Goal: Check status: Check status

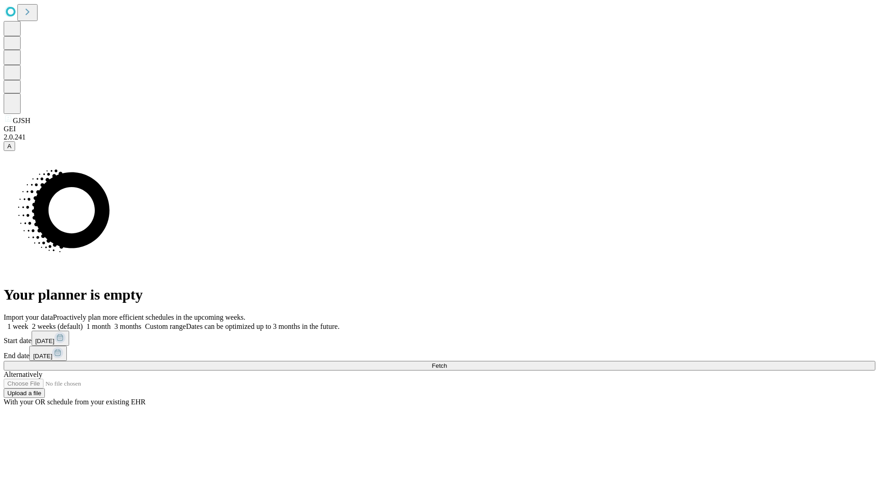
click at [447, 363] on span "Fetch" at bounding box center [439, 366] width 15 height 7
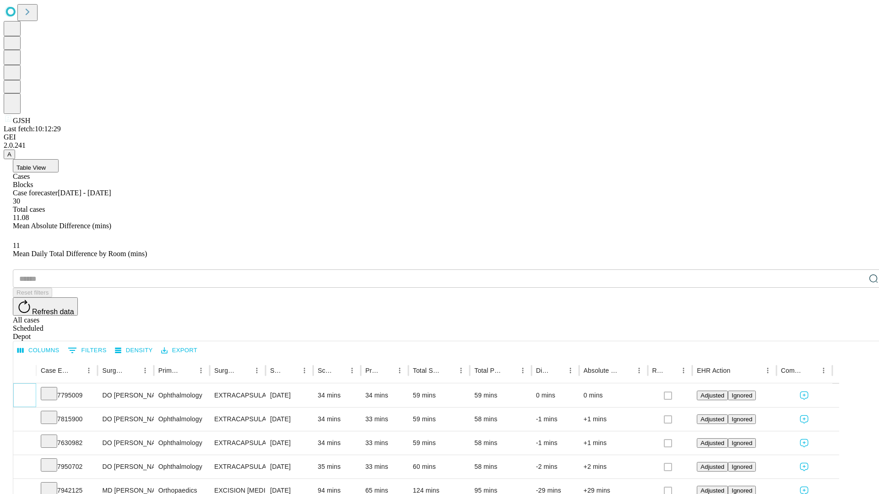
click at [29, 391] on icon "Expand" at bounding box center [24, 395] width 9 height 9
